Goal: Task Accomplishment & Management: Manage account settings

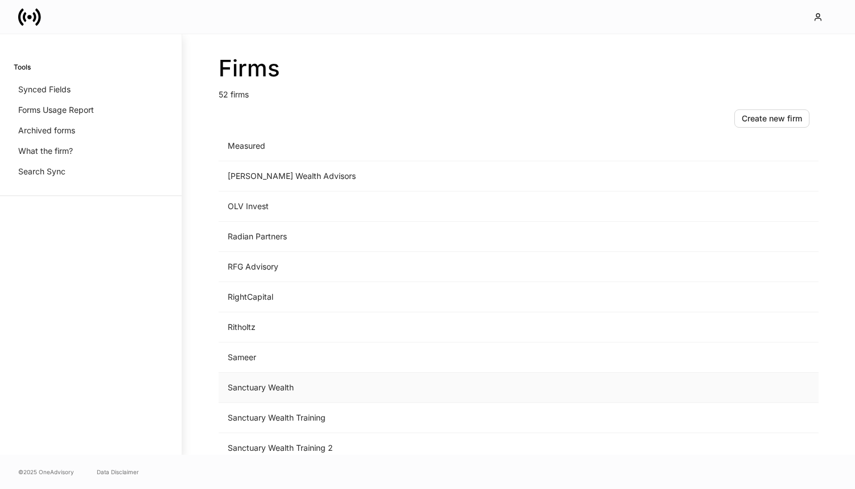
scroll to position [1194, 0]
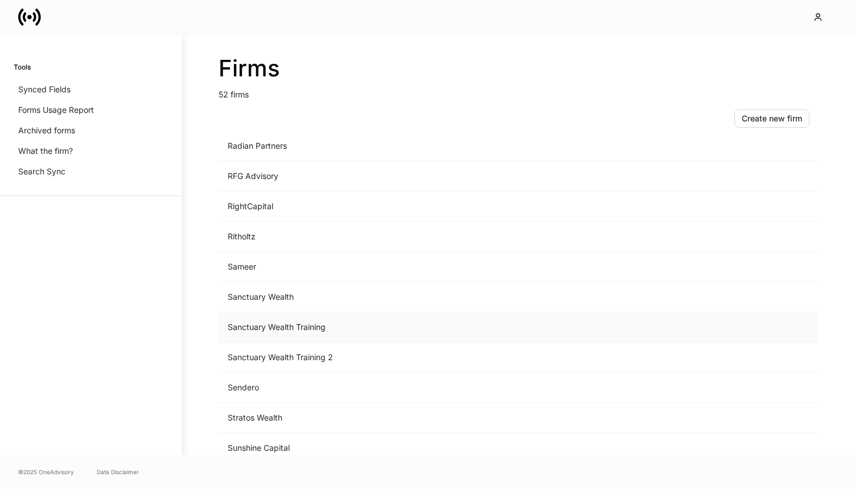
click at [365, 326] on td "Sanctuary Wealth Training" at bounding box center [424, 327] width 411 height 30
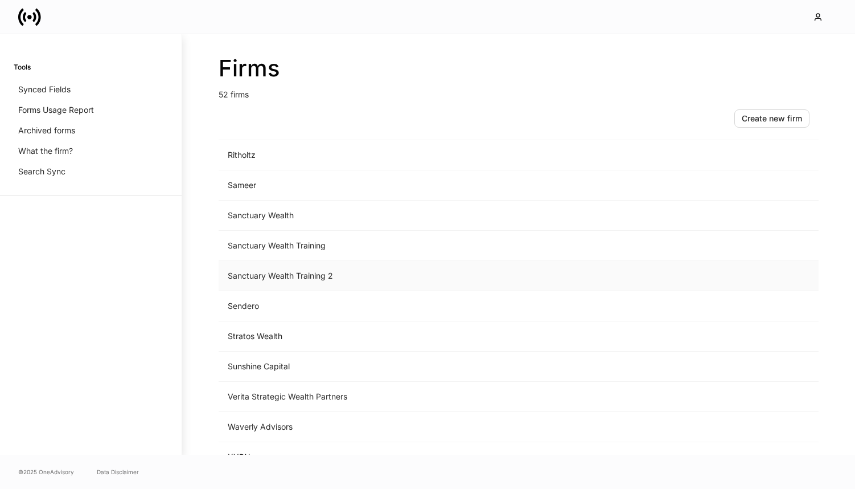
scroll to position [1270, 0]
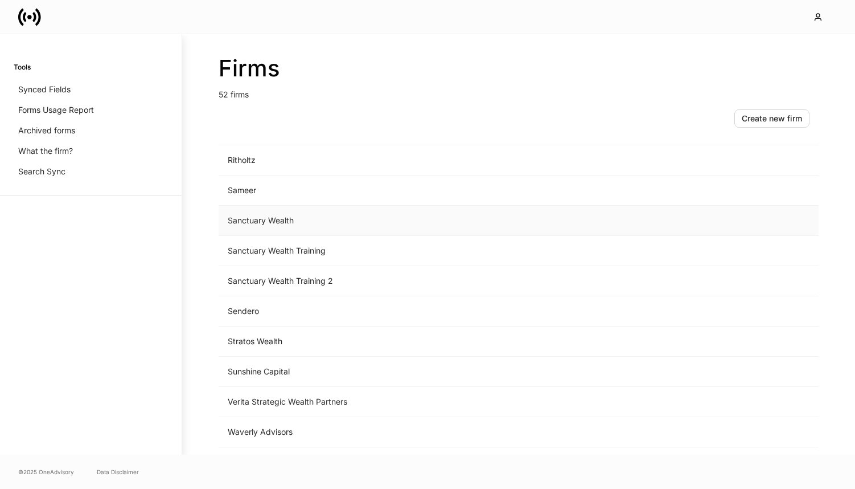
click at [307, 214] on td "Sanctuary Wealth" at bounding box center [424, 221] width 411 height 30
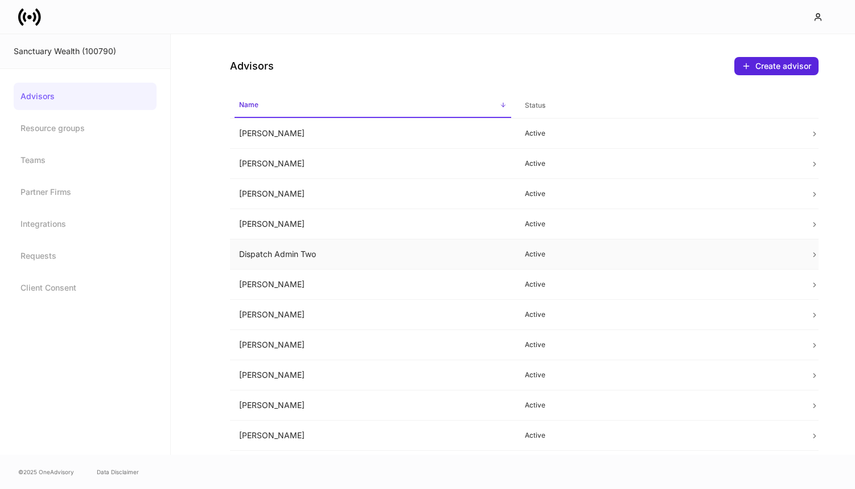
click at [384, 256] on td "Dispatch Admin Two" at bounding box center [373, 254] width 286 height 30
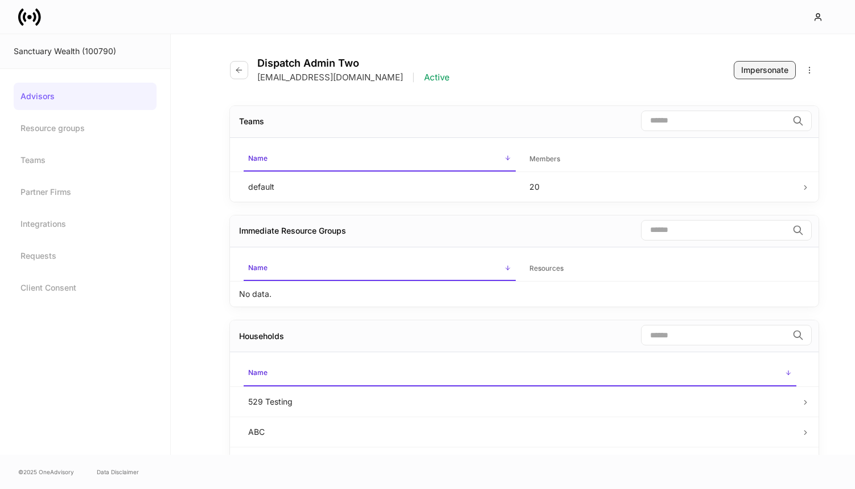
click at [759, 62] on button "Impersonate" at bounding box center [765, 70] width 62 height 18
